Goal: Task Accomplishment & Management: Manage account settings

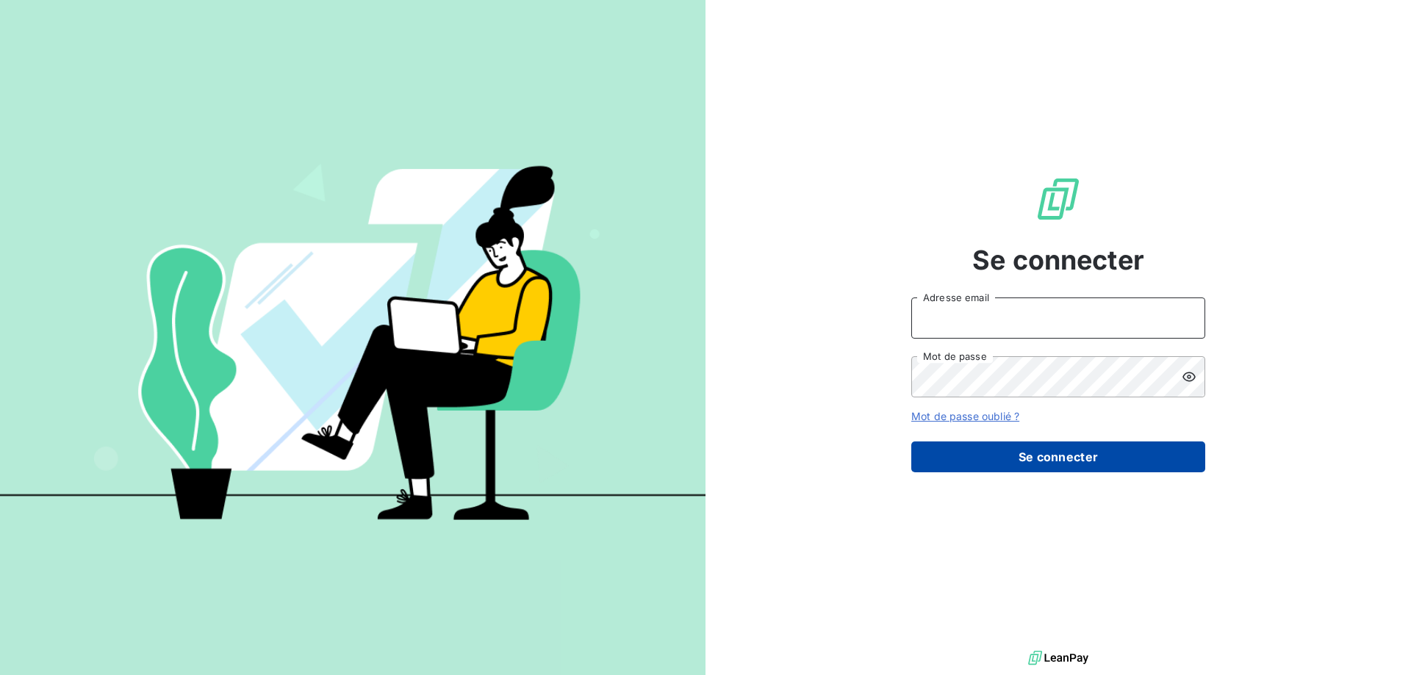
type input "[PERSON_NAME][EMAIL_ADDRESS][DOMAIN_NAME]"
click at [1169, 464] on button "Se connecter" at bounding box center [1058, 457] width 294 height 31
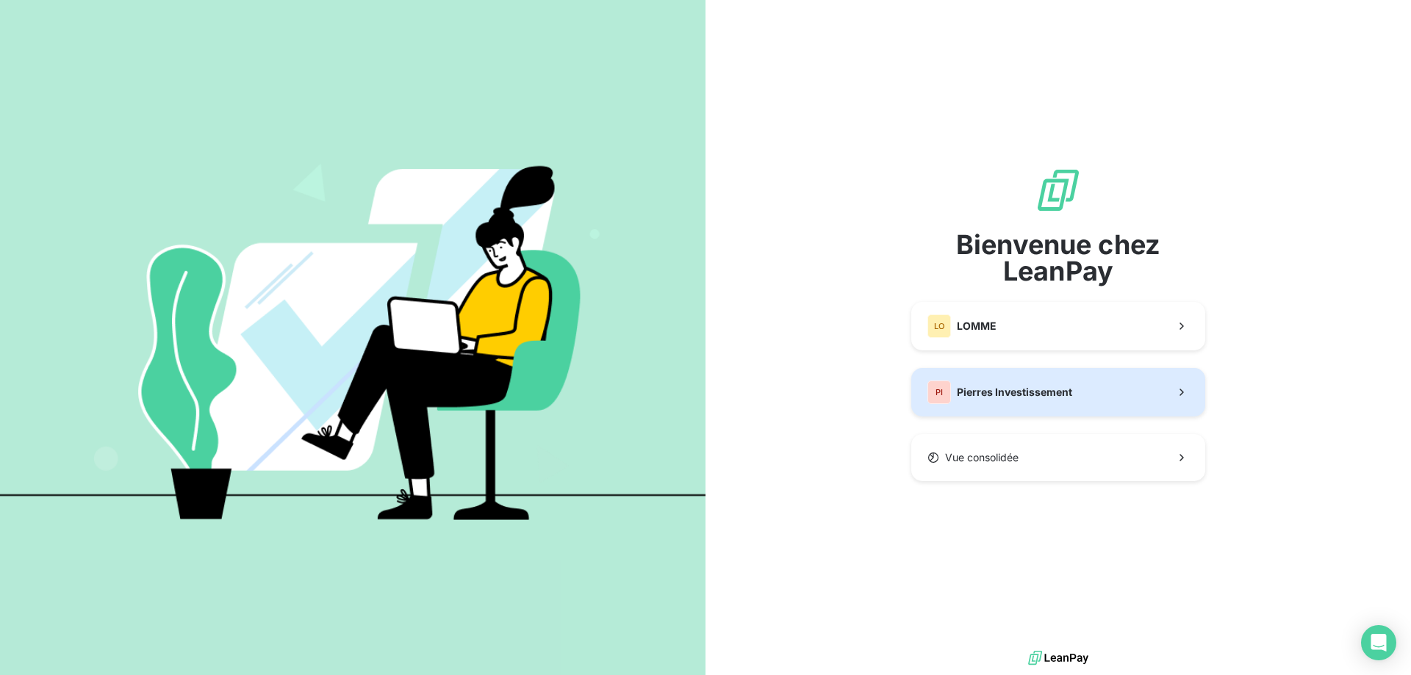
click at [1024, 394] on span "Pierres Investissement" at bounding box center [1014, 392] width 115 height 15
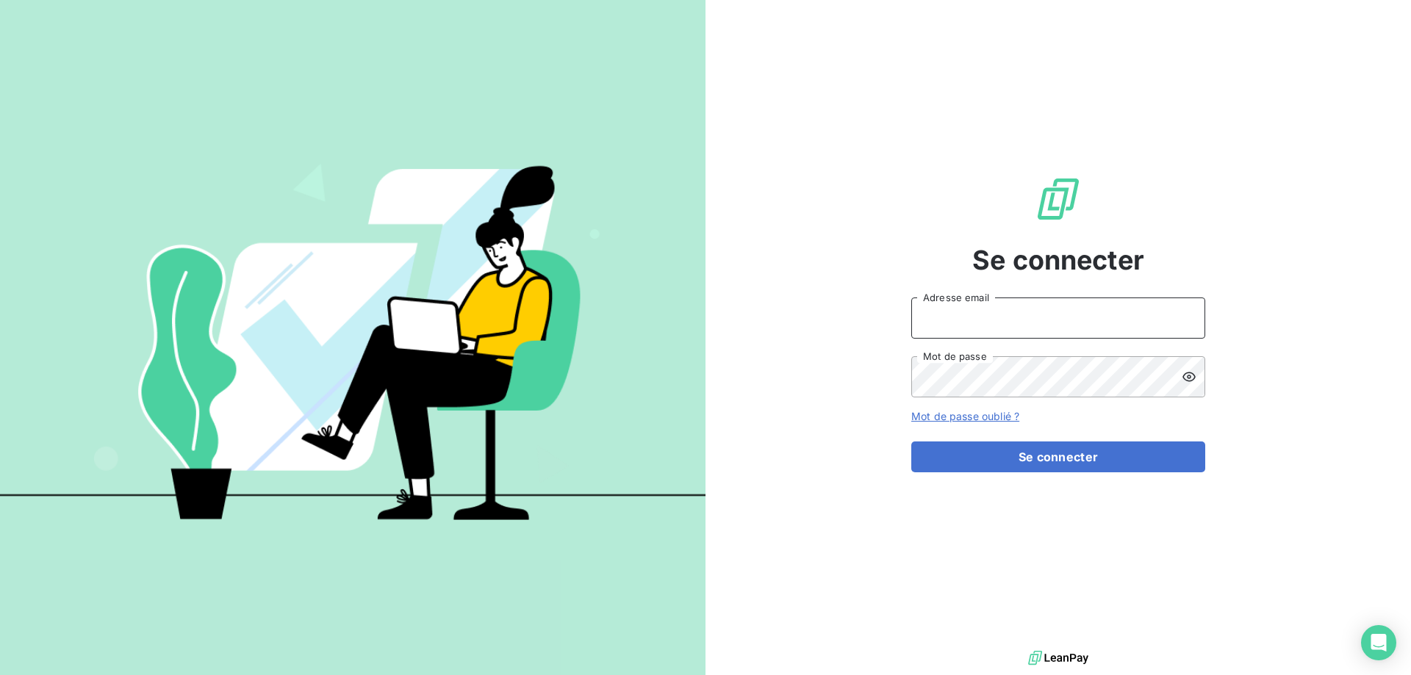
type input "[PERSON_NAME][EMAIL_ADDRESS][DOMAIN_NAME]"
